Goal: Find contact information: Find contact information

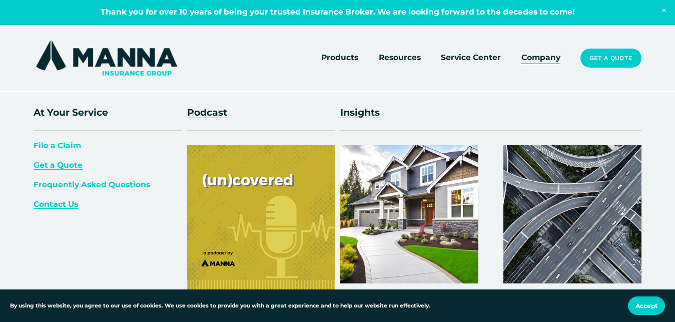
click at [47, 202] on span "Contact Us" at bounding box center [56, 204] width 45 height 10
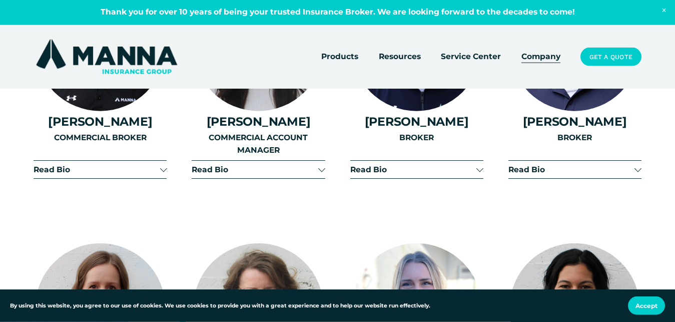
scroll to position [1952, 0]
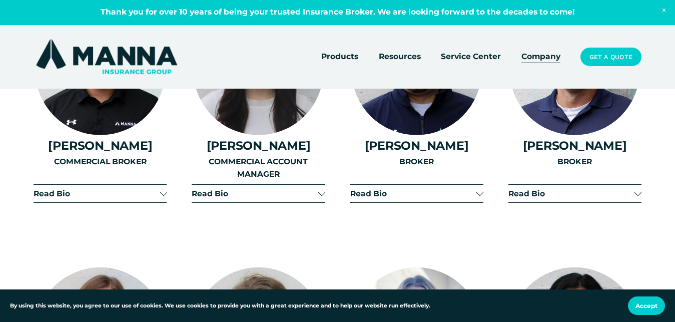
click at [272, 151] on h4 "[PERSON_NAME]" at bounding box center [258, 146] width 133 height 14
click at [261, 171] on p "COMMERCIAL ACCOUNT MANAGER" at bounding box center [258, 168] width 133 height 25
click at [319, 192] on button "Read Bio" at bounding box center [258, 194] width 133 height 18
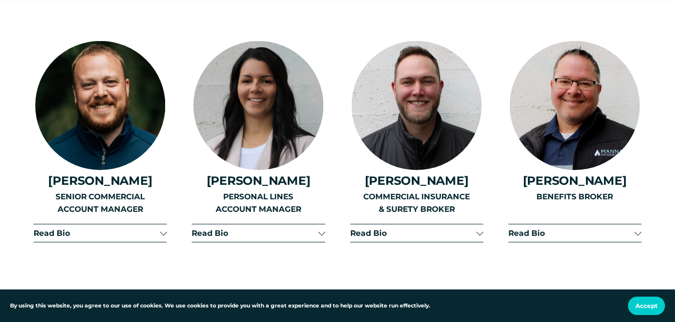
scroll to position [1442, 0]
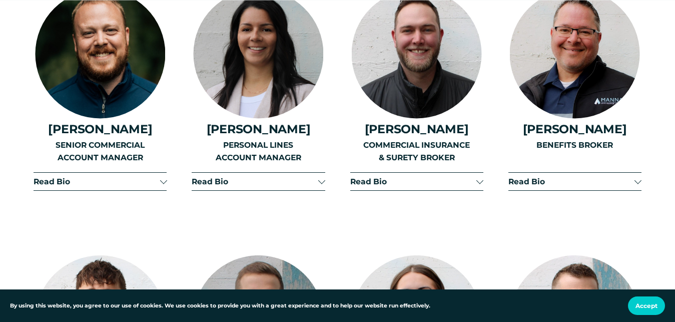
click at [127, 189] on button "Read Bio" at bounding box center [100, 182] width 133 height 18
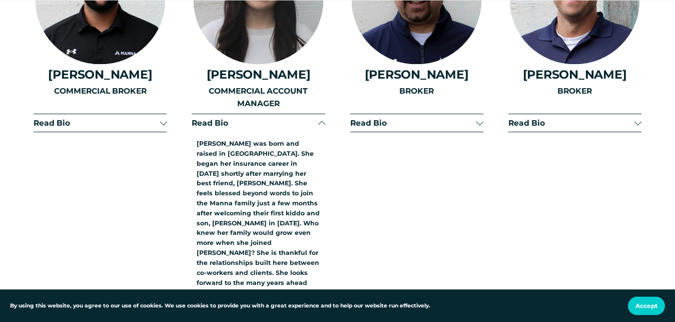
scroll to position [2207, 0]
